Goal: Information Seeking & Learning: Learn about a topic

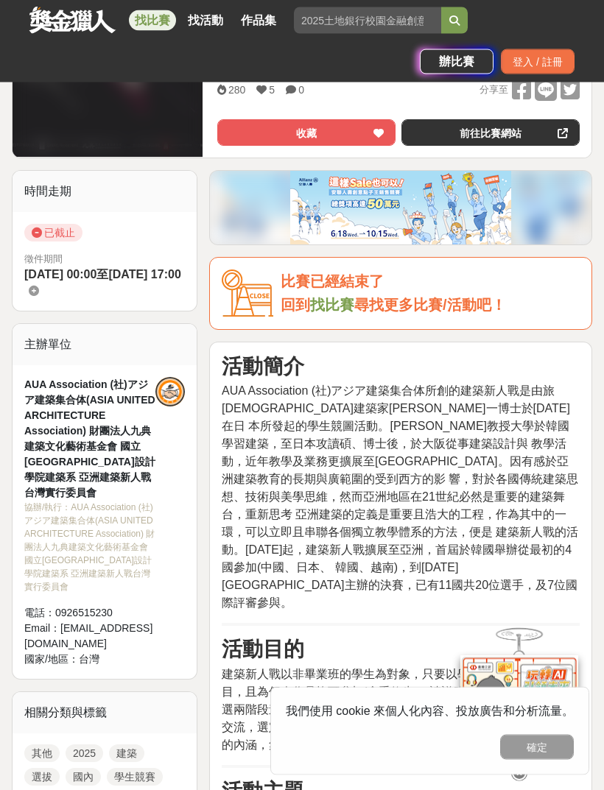
scroll to position [400, 0]
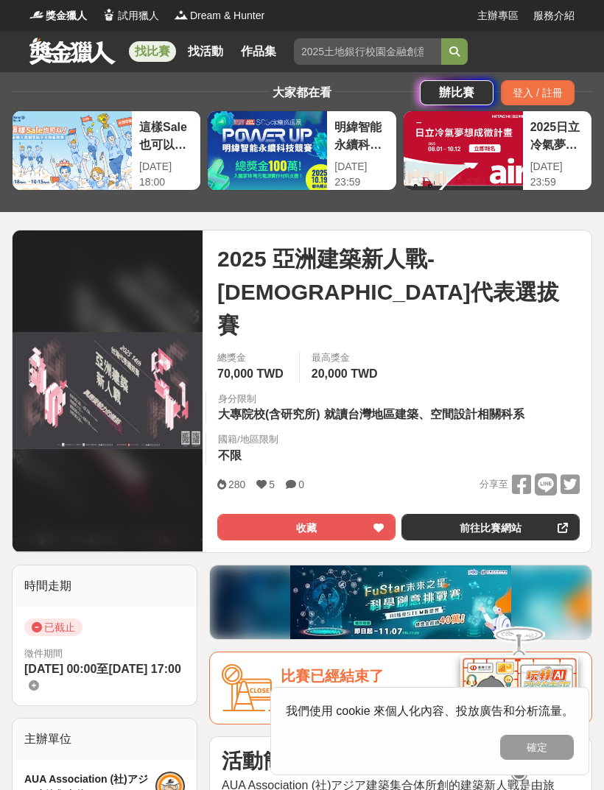
click at [258, 54] on link "作品集" at bounding box center [258, 51] width 47 height 21
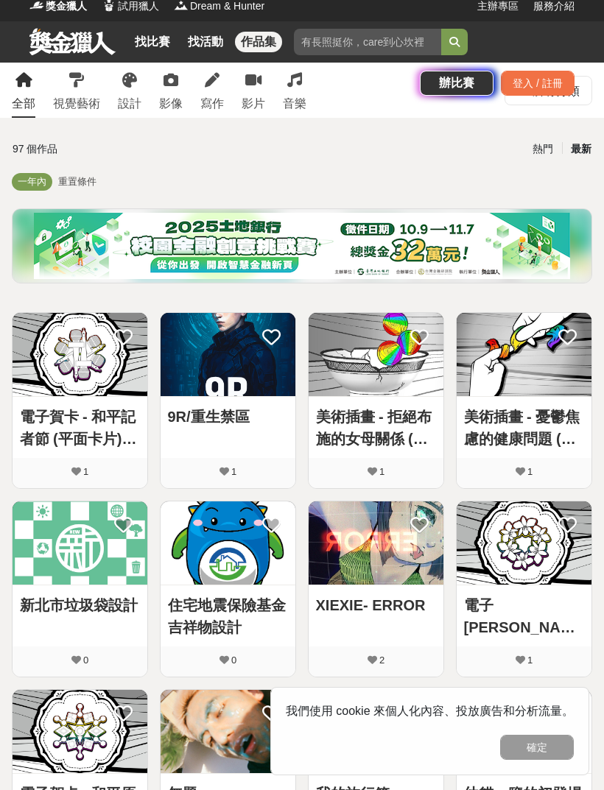
scroll to position [11, 0]
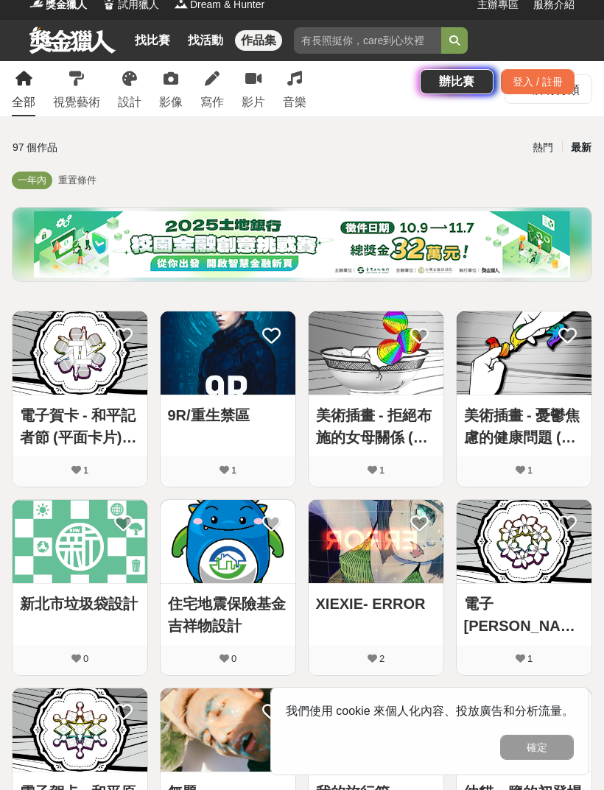
click at [405, 42] on input "search" at bounding box center [367, 40] width 147 height 27
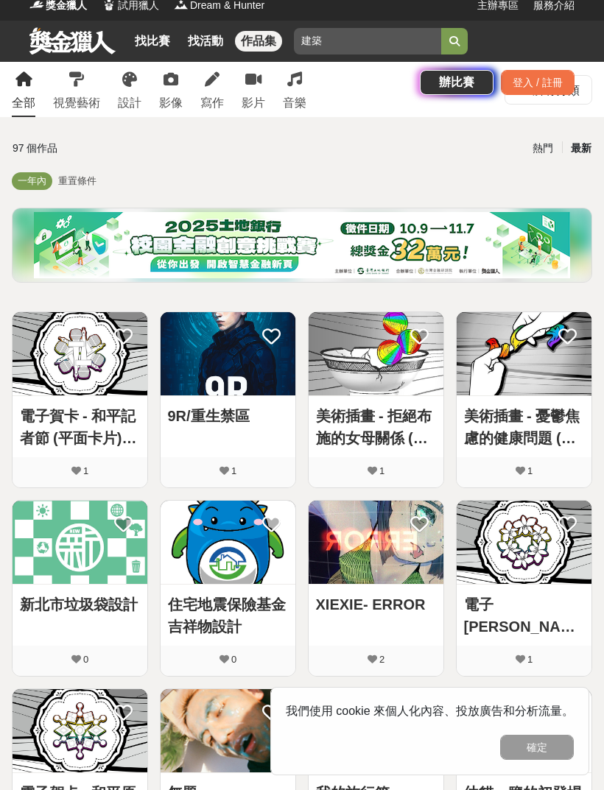
click at [454, 40] on button "submit" at bounding box center [454, 41] width 27 height 27
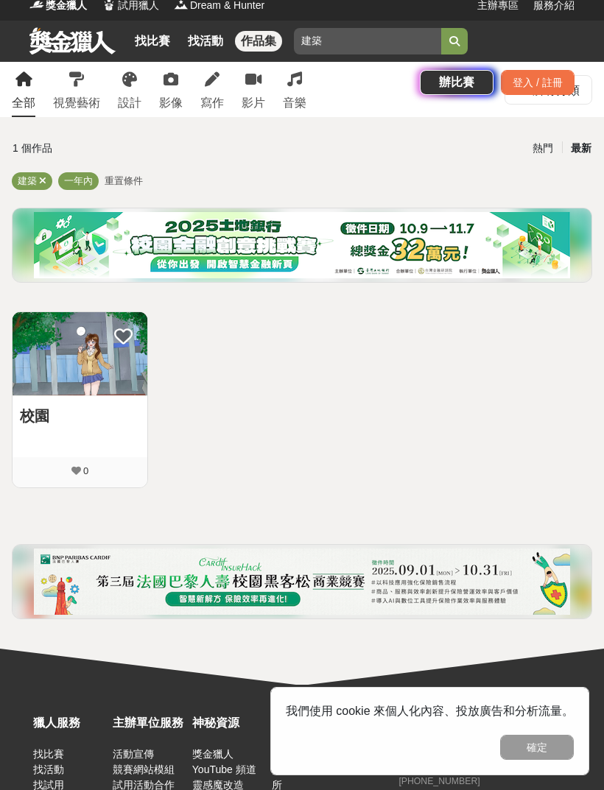
type input "建"
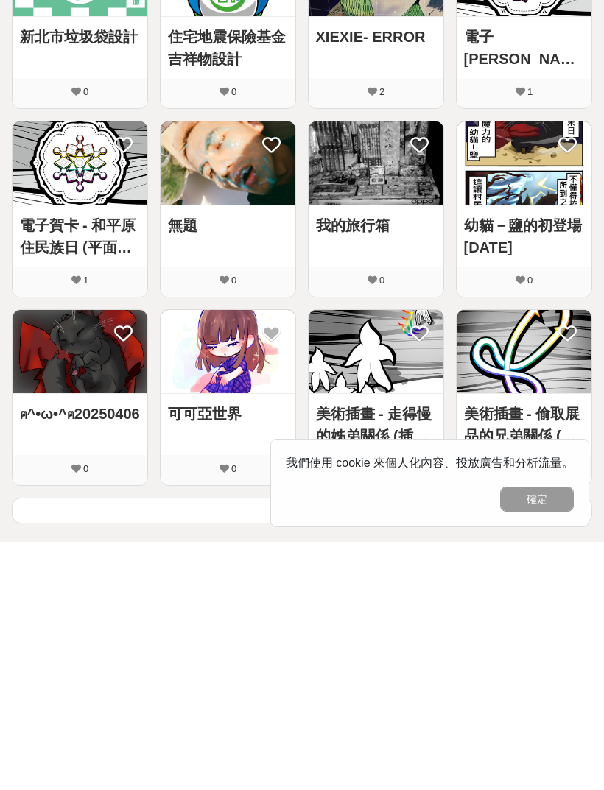
click at [545, 735] on button "確定" at bounding box center [537, 747] width 74 height 25
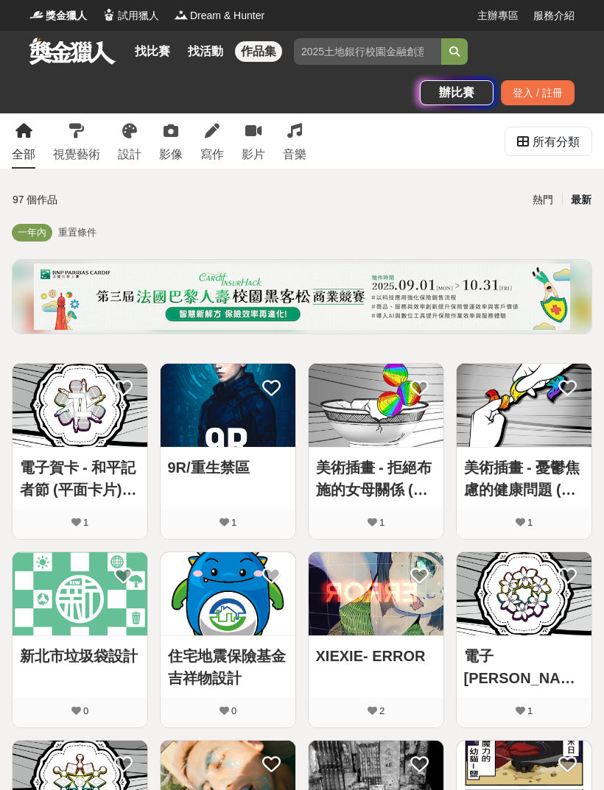
click at [194, 47] on link "找活動" at bounding box center [205, 51] width 47 height 21
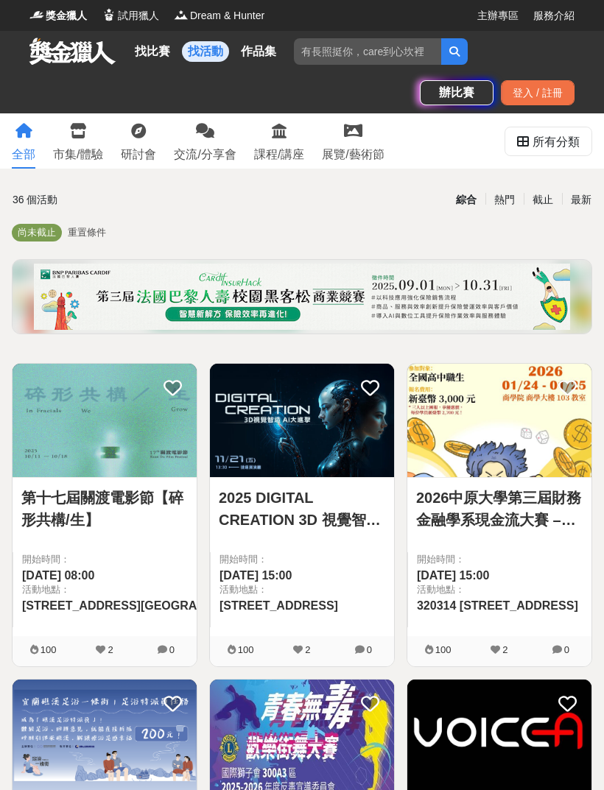
click at [158, 56] on link "找比賽" at bounding box center [152, 51] width 47 height 21
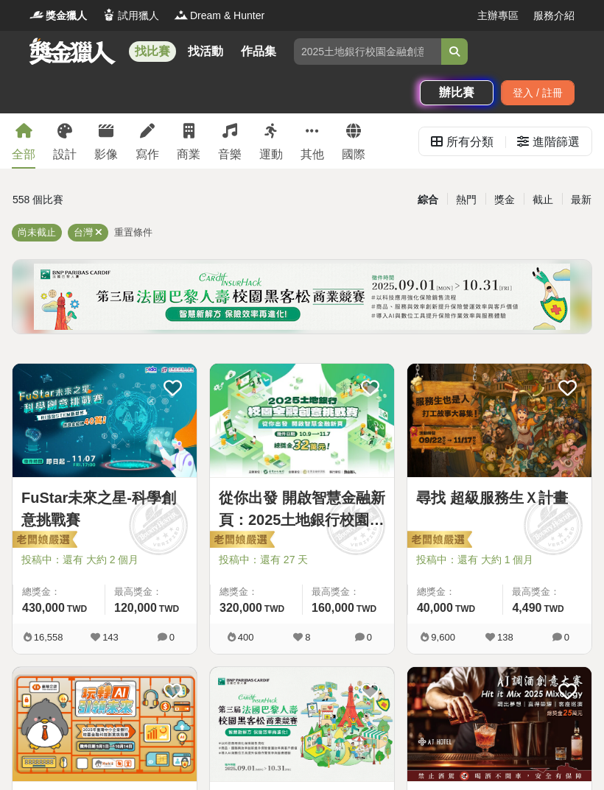
click at [99, 230] on icon at bounding box center [98, 232] width 7 height 10
click at [384, 60] on input "search" at bounding box center [367, 51] width 147 height 27
type input "j"
type input "建築"
click at [454, 52] on button "submit" at bounding box center [454, 51] width 27 height 27
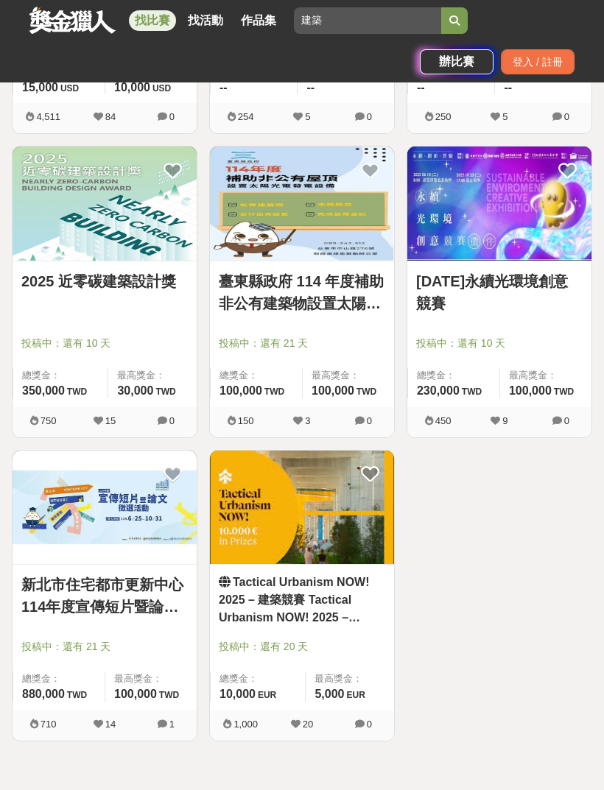
scroll to position [514, 0]
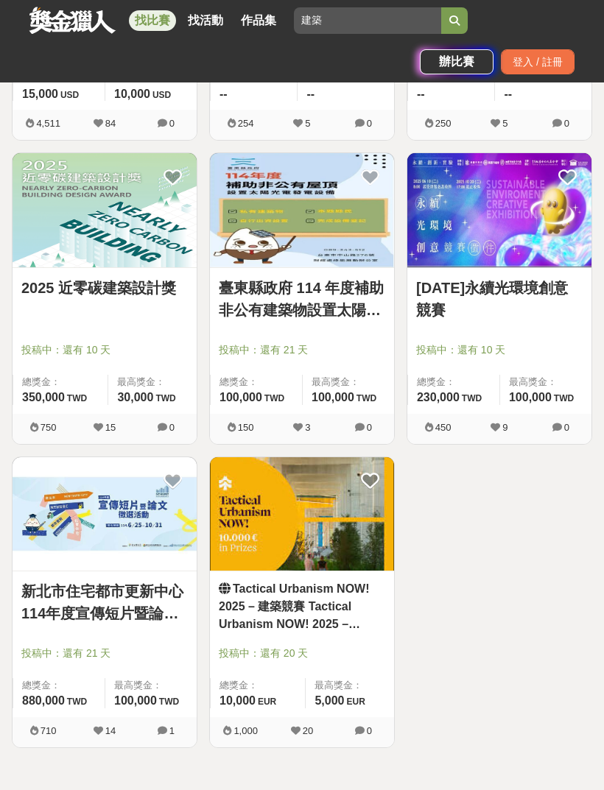
click at [21, 372] on div "2025 近零碳建築設計獎 投稿中：還有 10 天 總獎金： 350,000 350,000 TWD 最高獎金： 30,000 TWD" at bounding box center [105, 341] width 184 height 146
click at [77, 283] on link "2025 近零碳建築設計獎" at bounding box center [104, 288] width 166 height 22
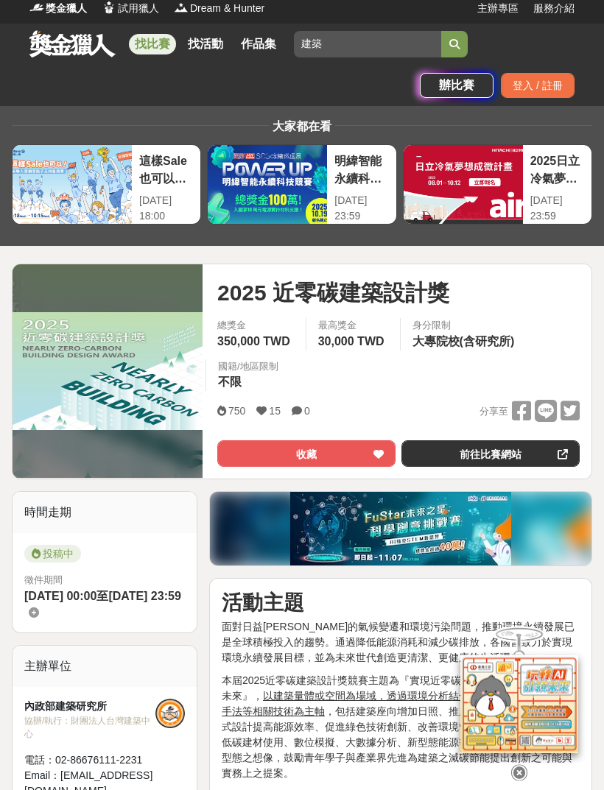
scroll to position [7, 0]
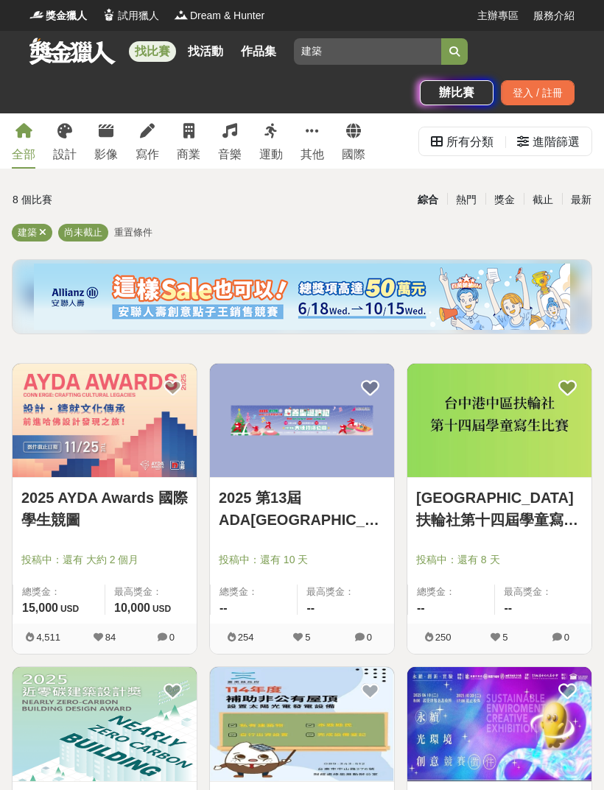
click at [71, 402] on img at bounding box center [105, 420] width 184 height 113
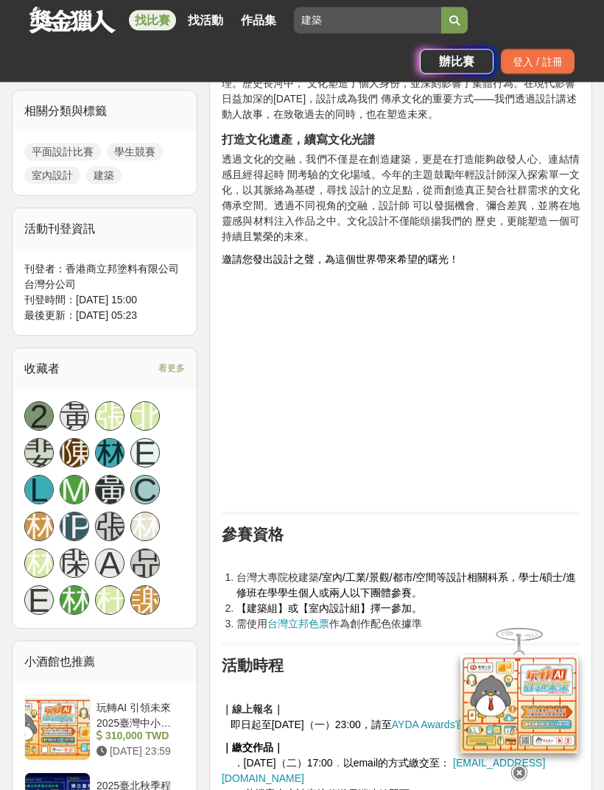
scroll to position [835, 0]
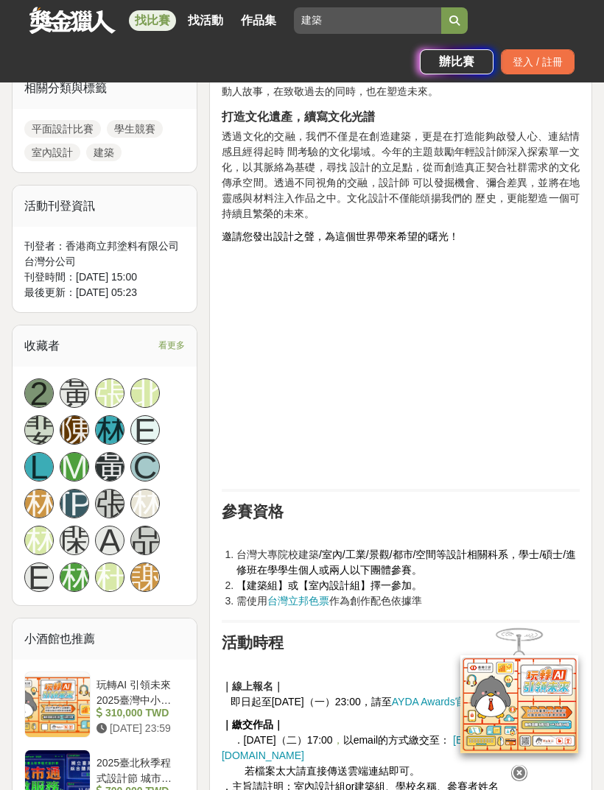
click at [405, 508] on h2 "參賽資格" at bounding box center [401, 512] width 358 height 18
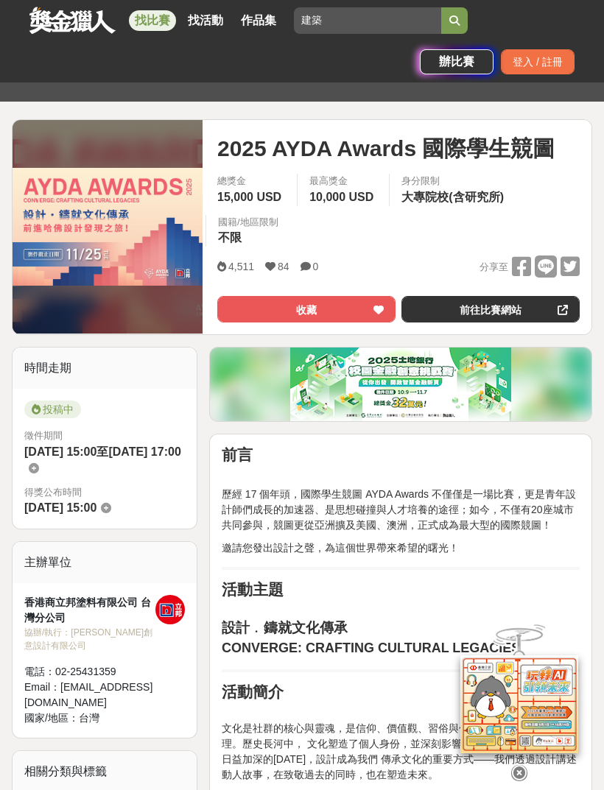
scroll to position [0, 0]
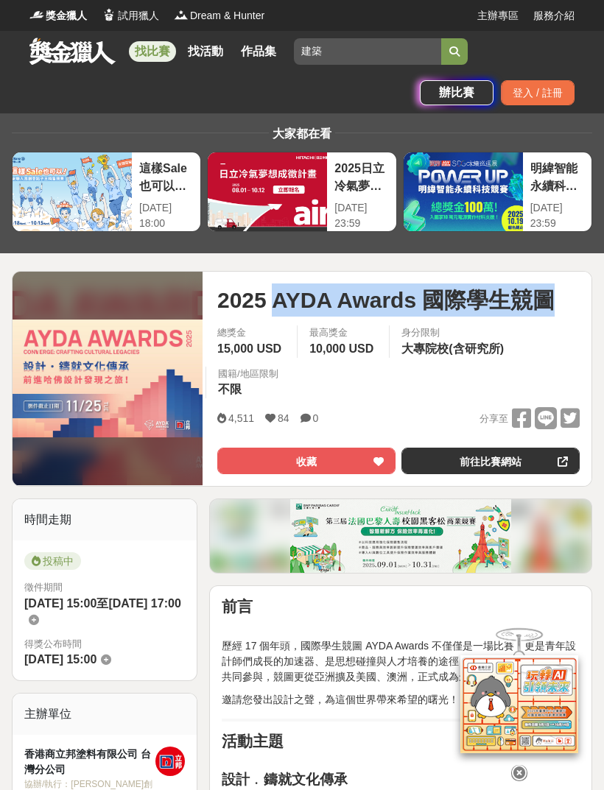
copy span "AYDA Awards 國際學生競圖"
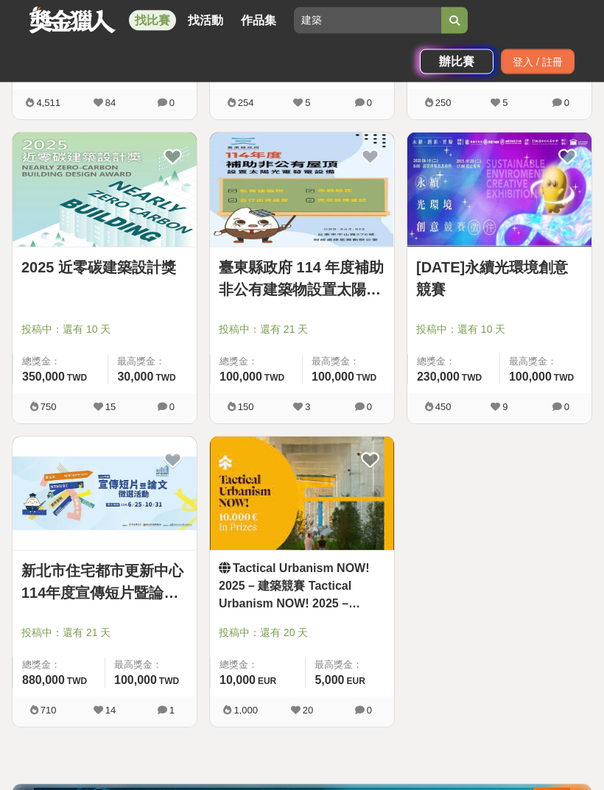
scroll to position [535, 0]
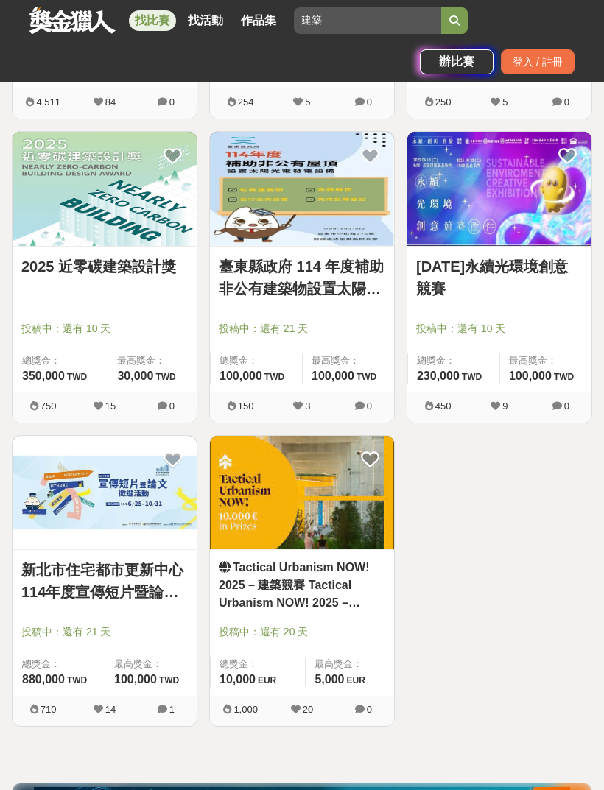
click at [365, 635] on span "投稿中：還有 20 天" at bounding box center [302, 631] width 166 height 15
click at [355, 637] on span "投稿中：還有 20 天" at bounding box center [302, 631] width 166 height 15
click at [331, 593] on link "Tactical Urbanism NOW! 2025 – 建築競賽 Tactical Urbanism NOW! 2025 – Architecture C…" at bounding box center [302, 585] width 166 height 53
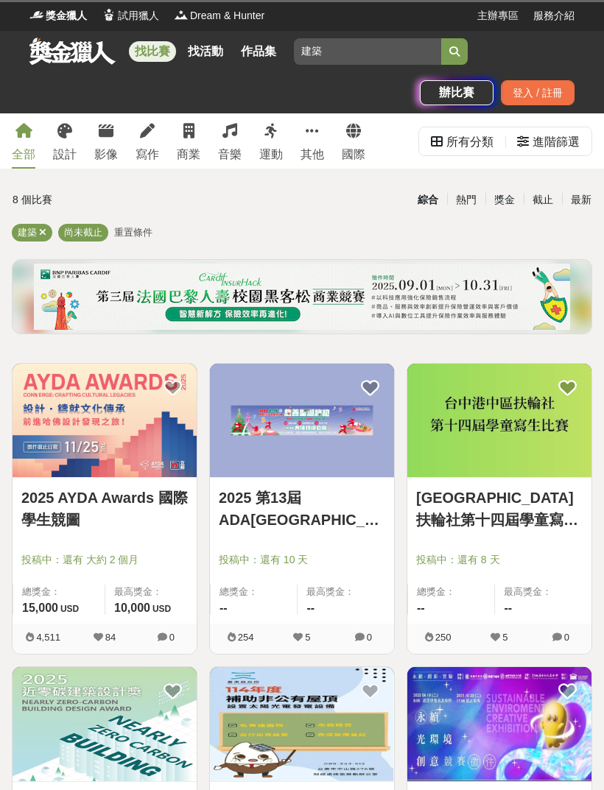
scroll to position [582, 0]
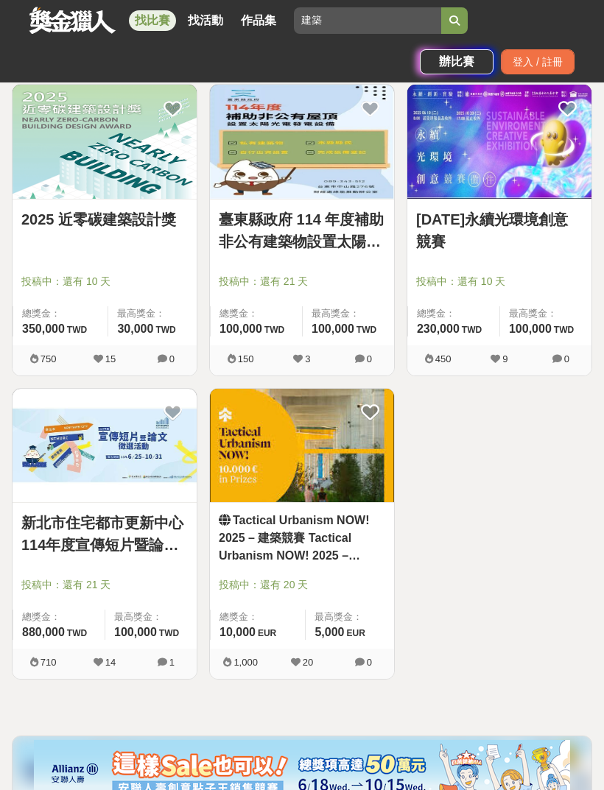
click at [46, 292] on div "投稿中：還有 10 天" at bounding box center [104, 288] width 166 height 28
click at [54, 262] on div at bounding box center [108, 261] width 175 height 18
click at [80, 197] on img at bounding box center [105, 141] width 184 height 113
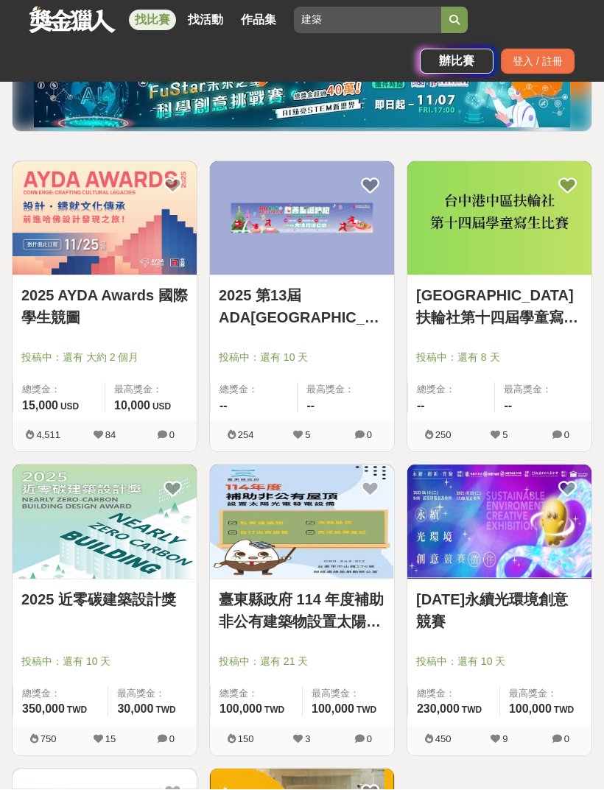
click at [66, 243] on img at bounding box center [105, 218] width 184 height 113
